Goal: Task Accomplishment & Management: Use online tool/utility

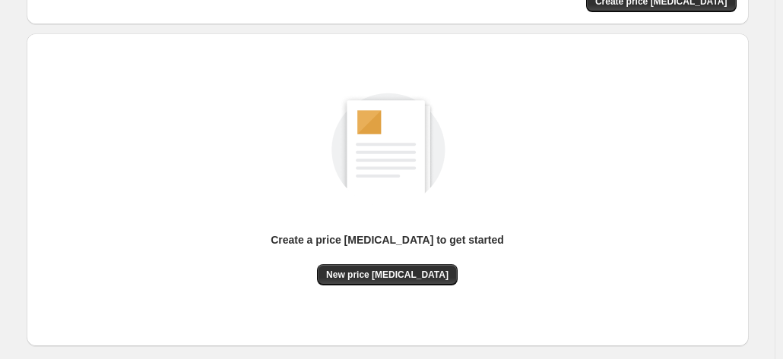
scroll to position [209, 0]
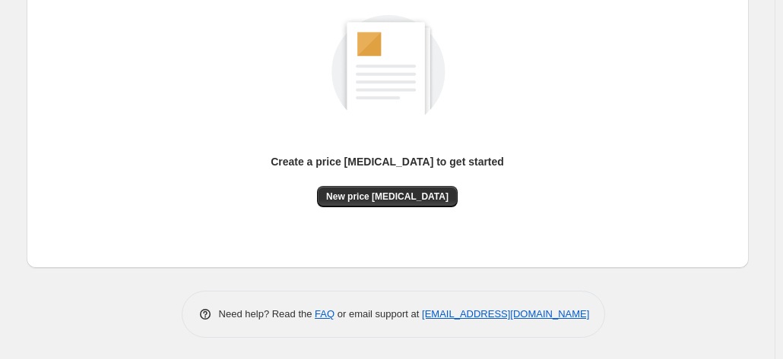
click at [381, 179] on div "Create a price change job to get started" at bounding box center [387, 170] width 233 height 32
click at [382, 197] on span "New price change job" at bounding box center [387, 197] width 122 height 12
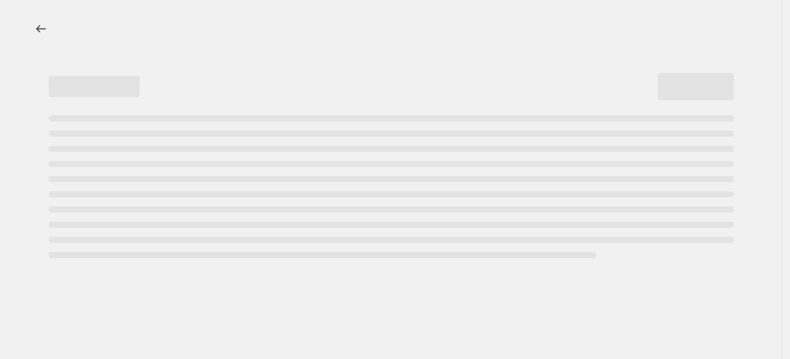
select select "percentage"
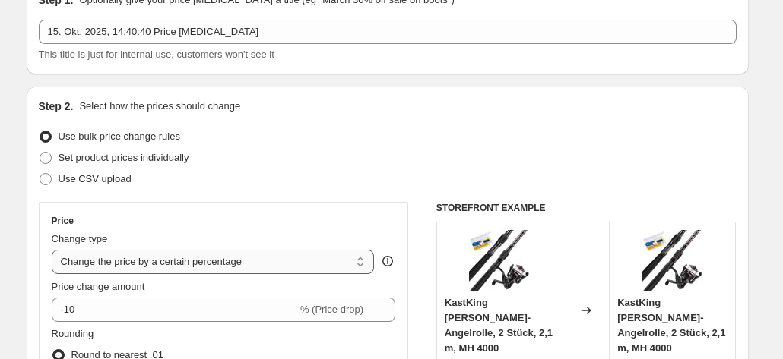
scroll to position [152, 0]
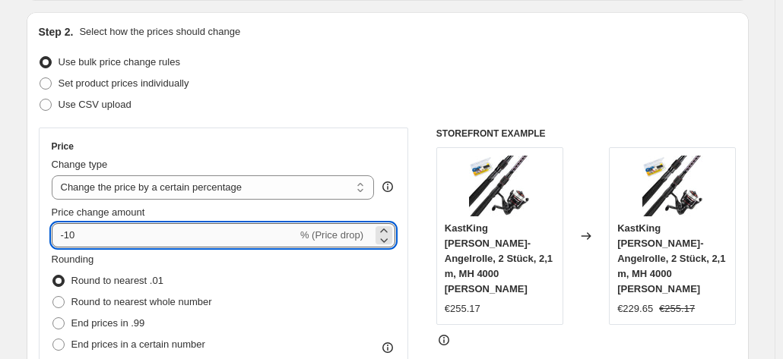
click at [170, 225] on input "-10" at bounding box center [174, 235] width 245 height 24
type input "-1"
type input "-3"
type input "-25"
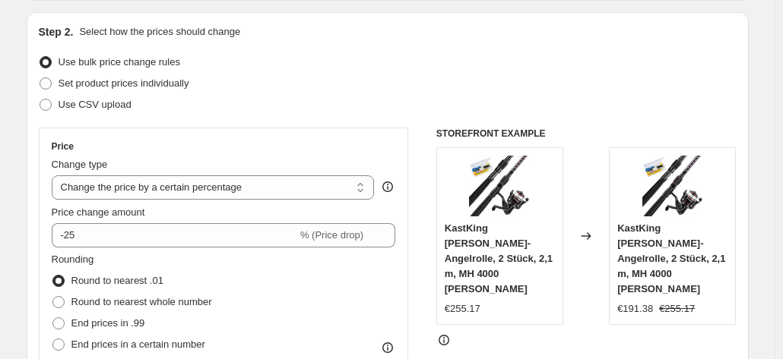
click at [418, 46] on div "Step 2. Select how the prices should change Use bulk price change rules Set pro…" at bounding box center [388, 278] width 698 height 509
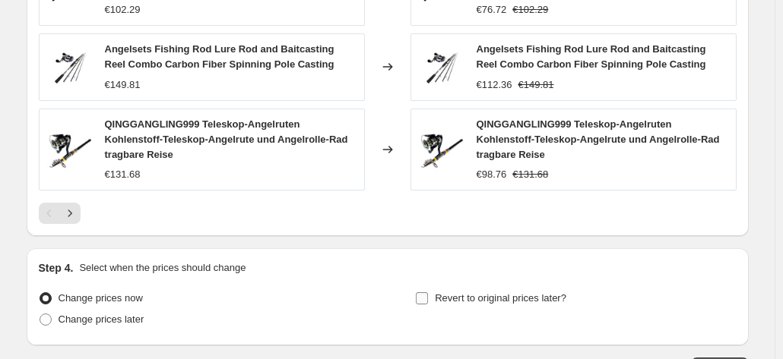
scroll to position [1210, 0]
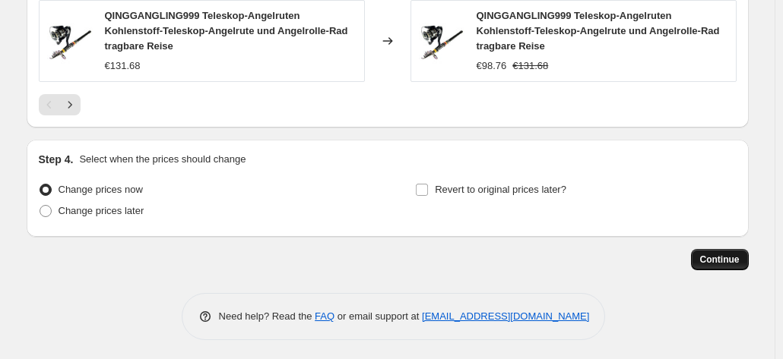
click at [726, 255] on span "Continue" at bounding box center [720, 260] width 40 height 12
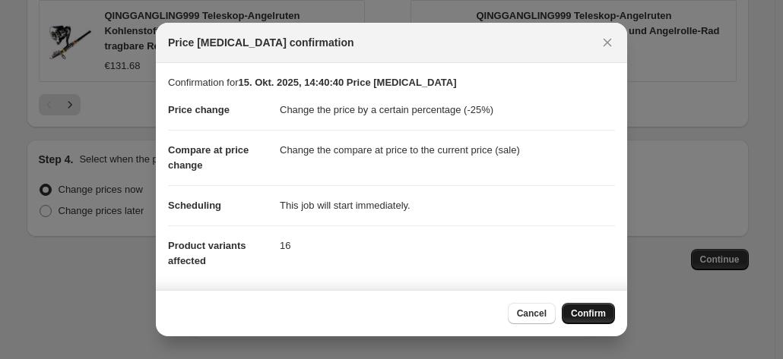
click at [590, 315] on span "Confirm" at bounding box center [588, 314] width 35 height 12
